Goal: Transaction & Acquisition: Purchase product/service

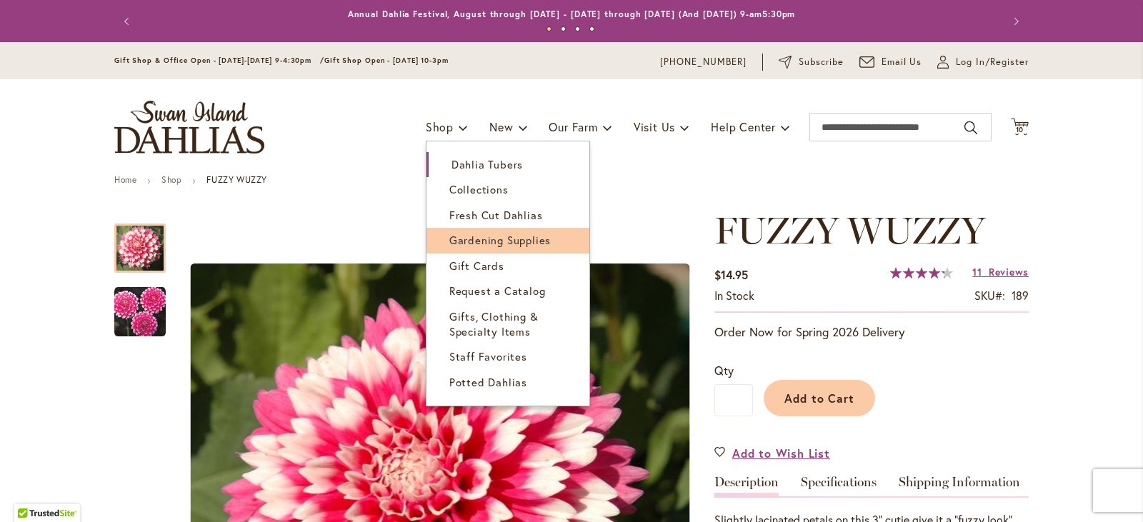
click at [489, 238] on span "Gardening Supplies" at bounding box center [499, 240] width 101 height 14
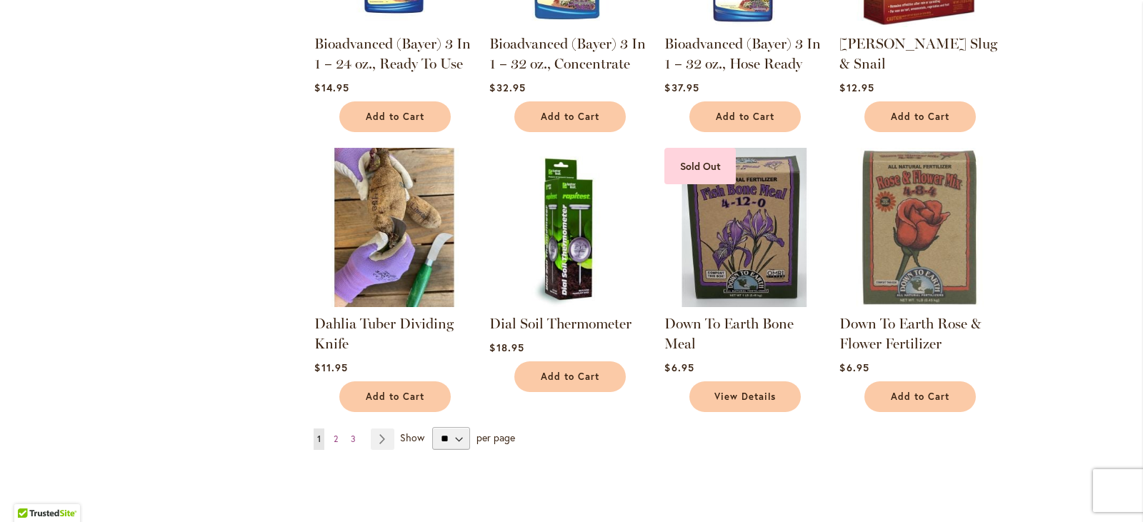
scroll to position [971, 0]
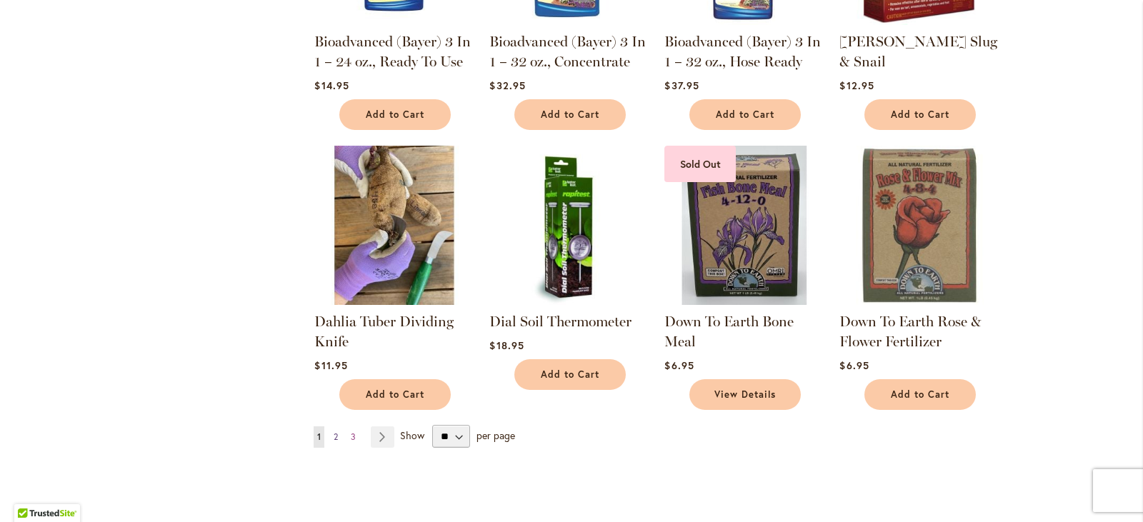
click at [334, 434] on span "2" at bounding box center [336, 437] width 4 height 11
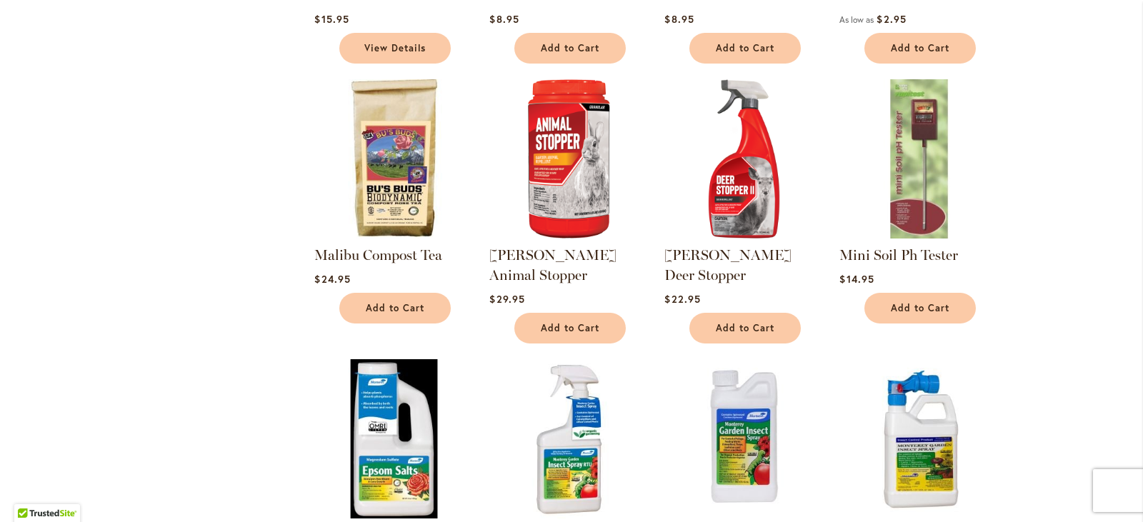
scroll to position [914, 0]
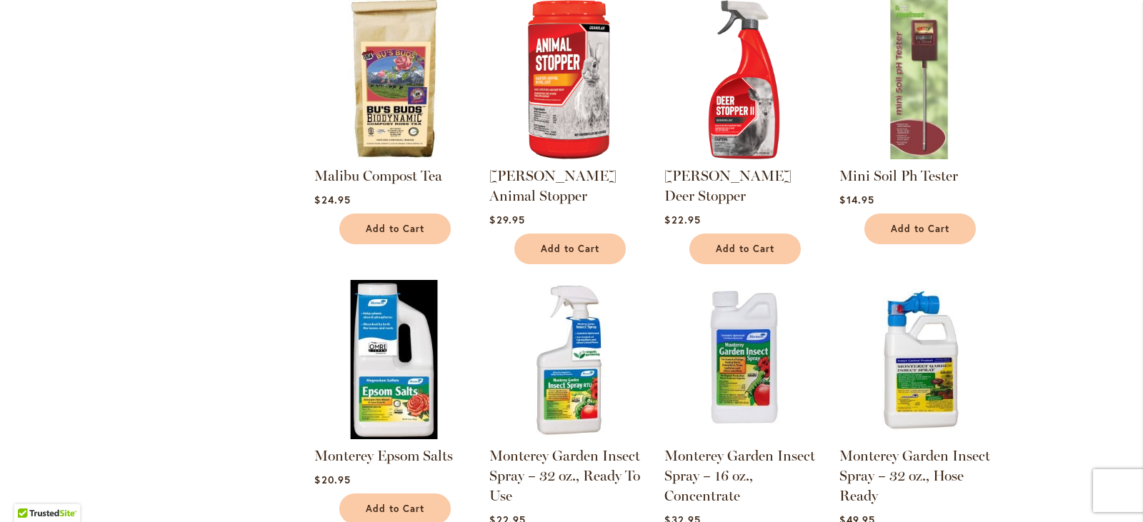
scroll to position [527, 0]
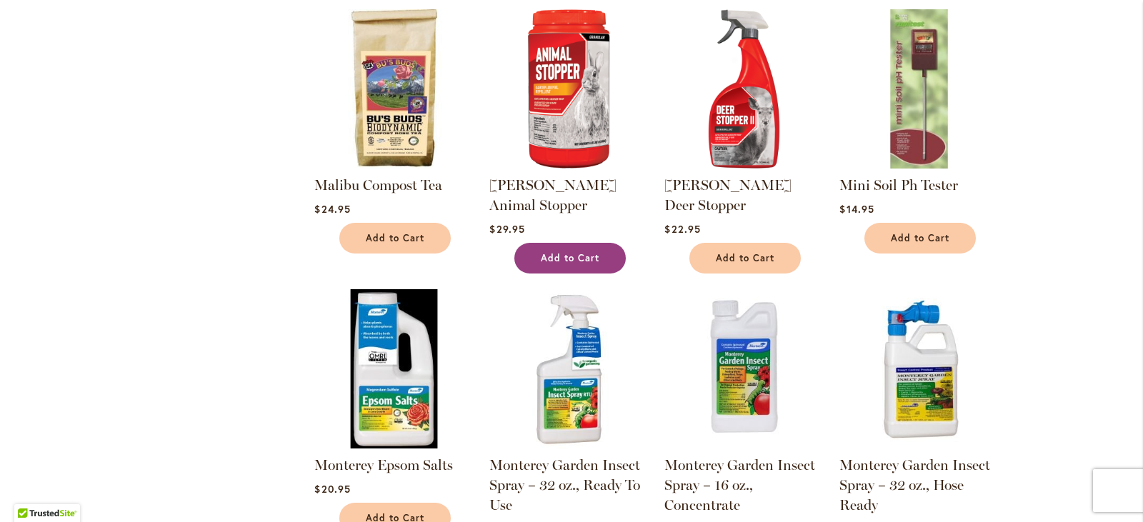
click at [581, 252] on span "Add to Cart" at bounding box center [570, 258] width 59 height 12
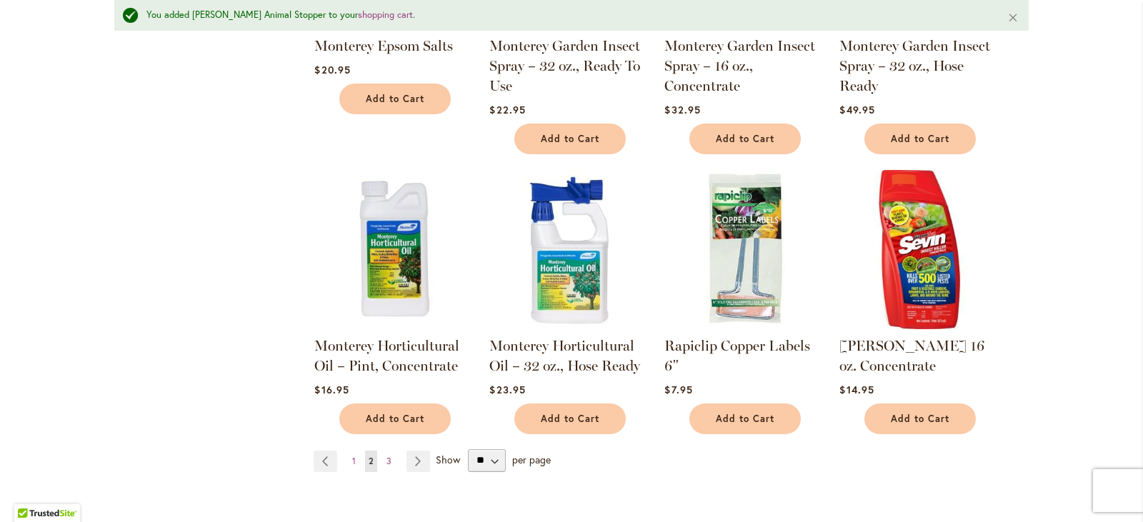
scroll to position [1022, 0]
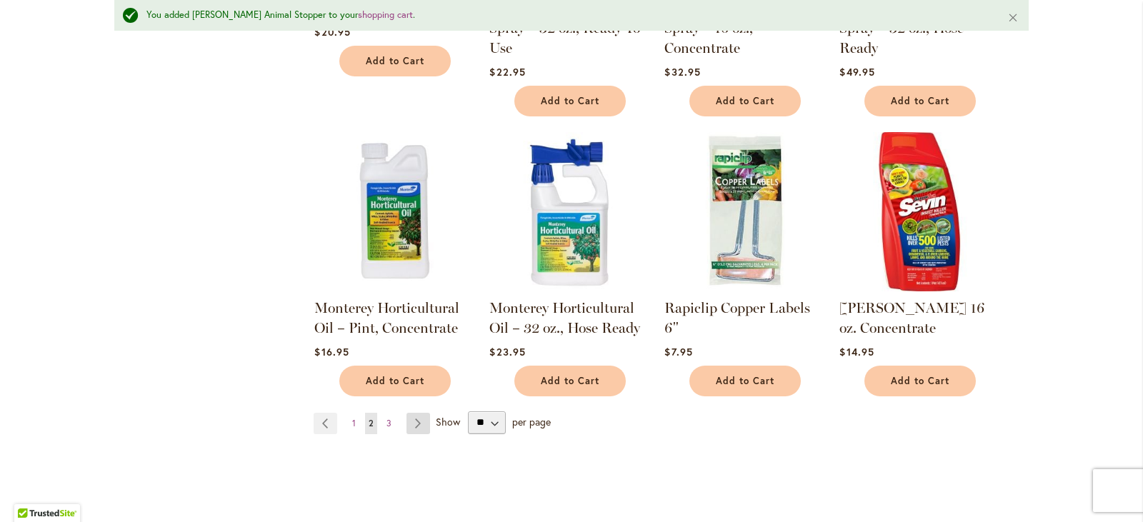
click at [416, 413] on link "Page Next" at bounding box center [418, 423] width 24 height 21
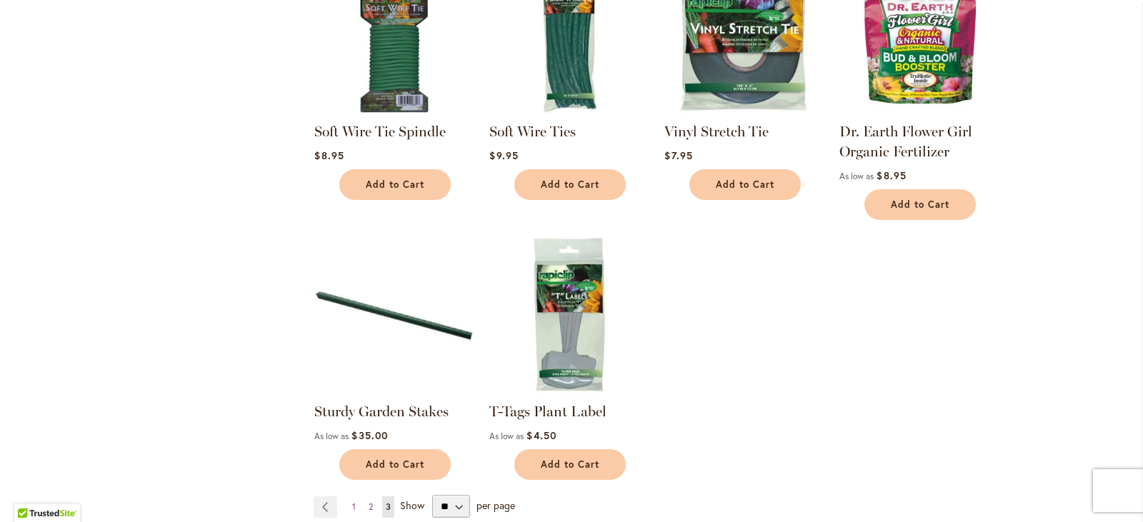
scroll to position [604, 0]
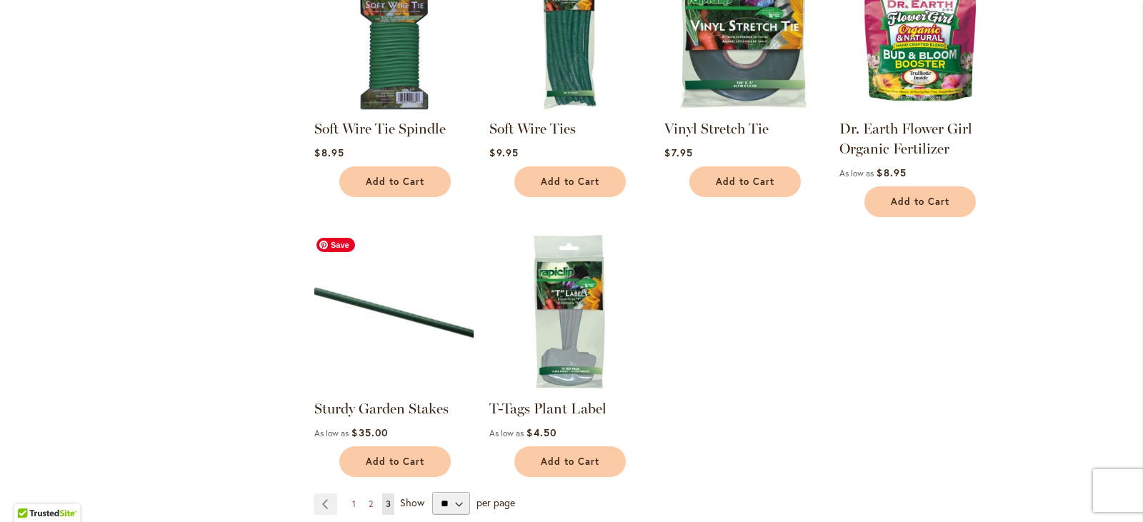
click at [430, 326] on img at bounding box center [394, 312] width 167 height 167
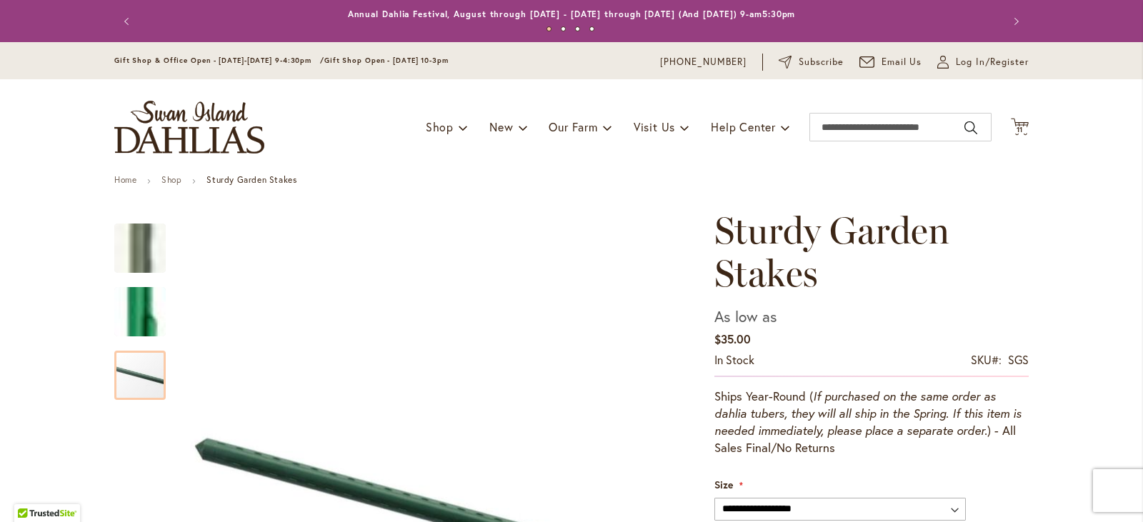
click at [863, 403] on p "Ships Year-Round ( If purchased on the same order as dahlia tubers, they will a…" at bounding box center [871, 422] width 314 height 69
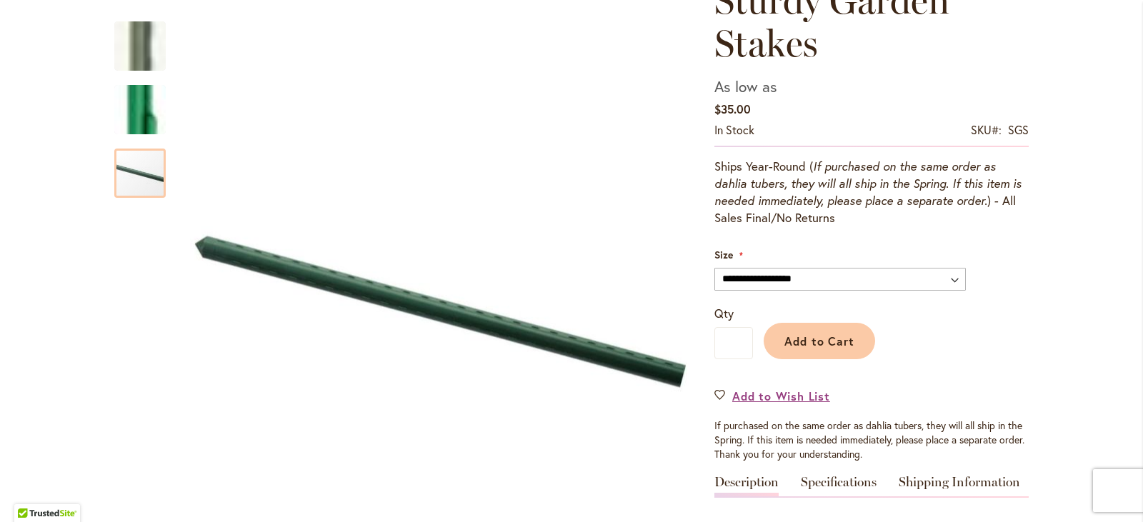
scroll to position [229, 0]
click at [847, 284] on select "**********" at bounding box center [839, 280] width 251 height 23
select select "****"
click at [714, 269] on select "**********" at bounding box center [839, 280] width 251 height 23
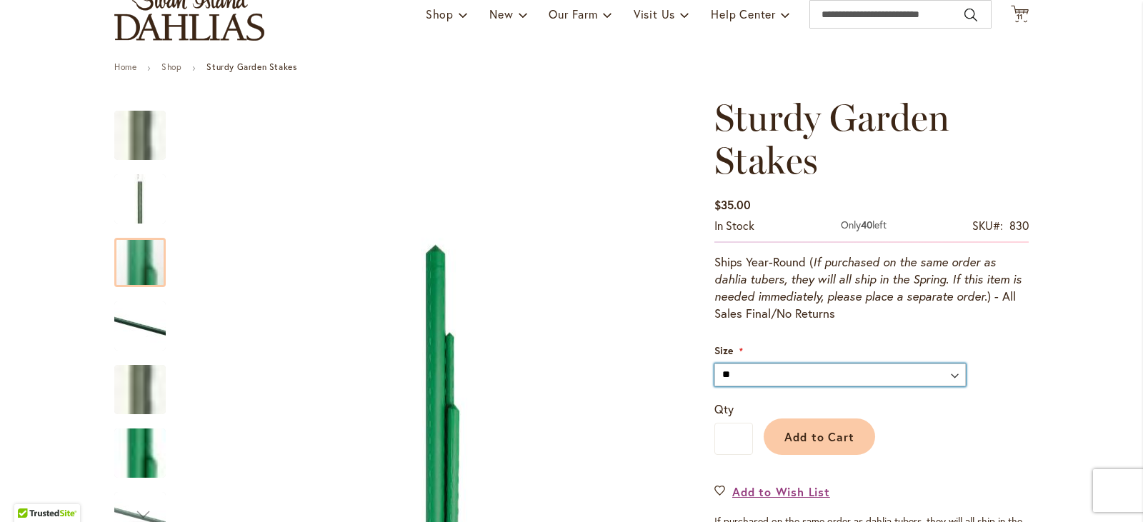
scroll to position [0, 0]
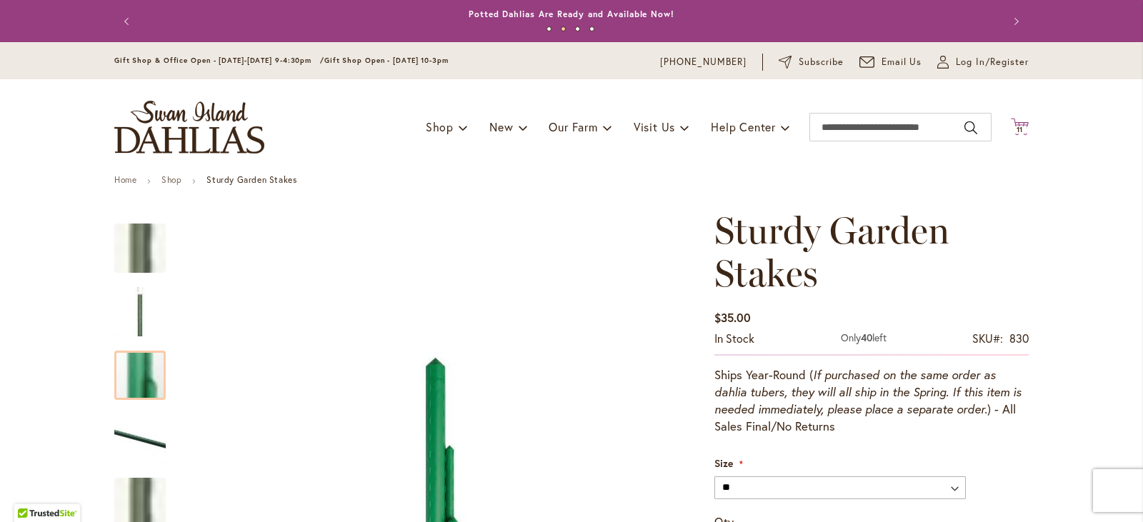
click at [1019, 119] on icon "Cart .cls-1 { fill: #231f20; }" at bounding box center [1020, 127] width 18 height 18
